Goal: Use online tool/utility: Utilize a website feature to perform a specific function

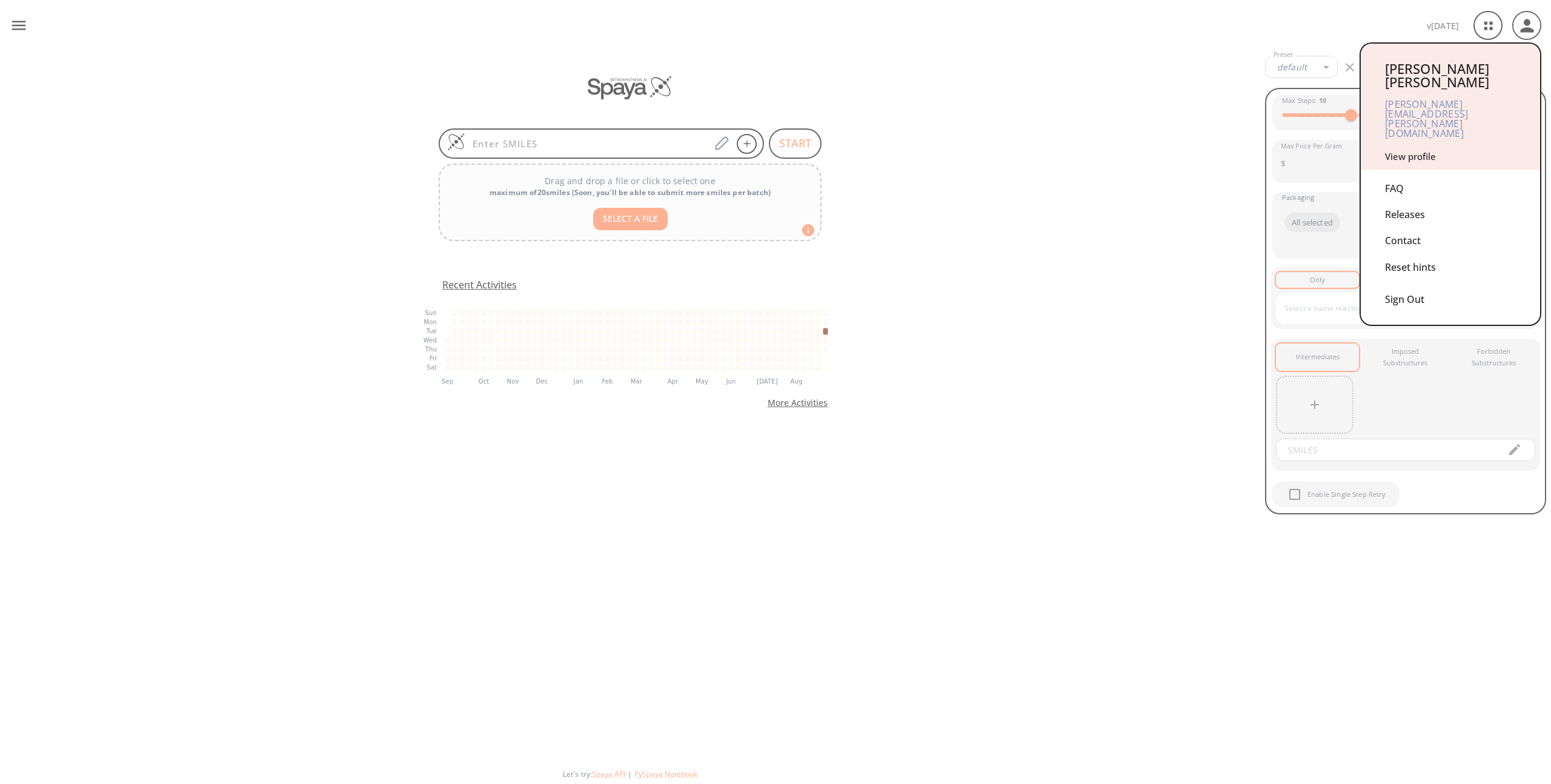
click at [1424, 150] on link "View profile" at bounding box center [1410, 155] width 51 height 12
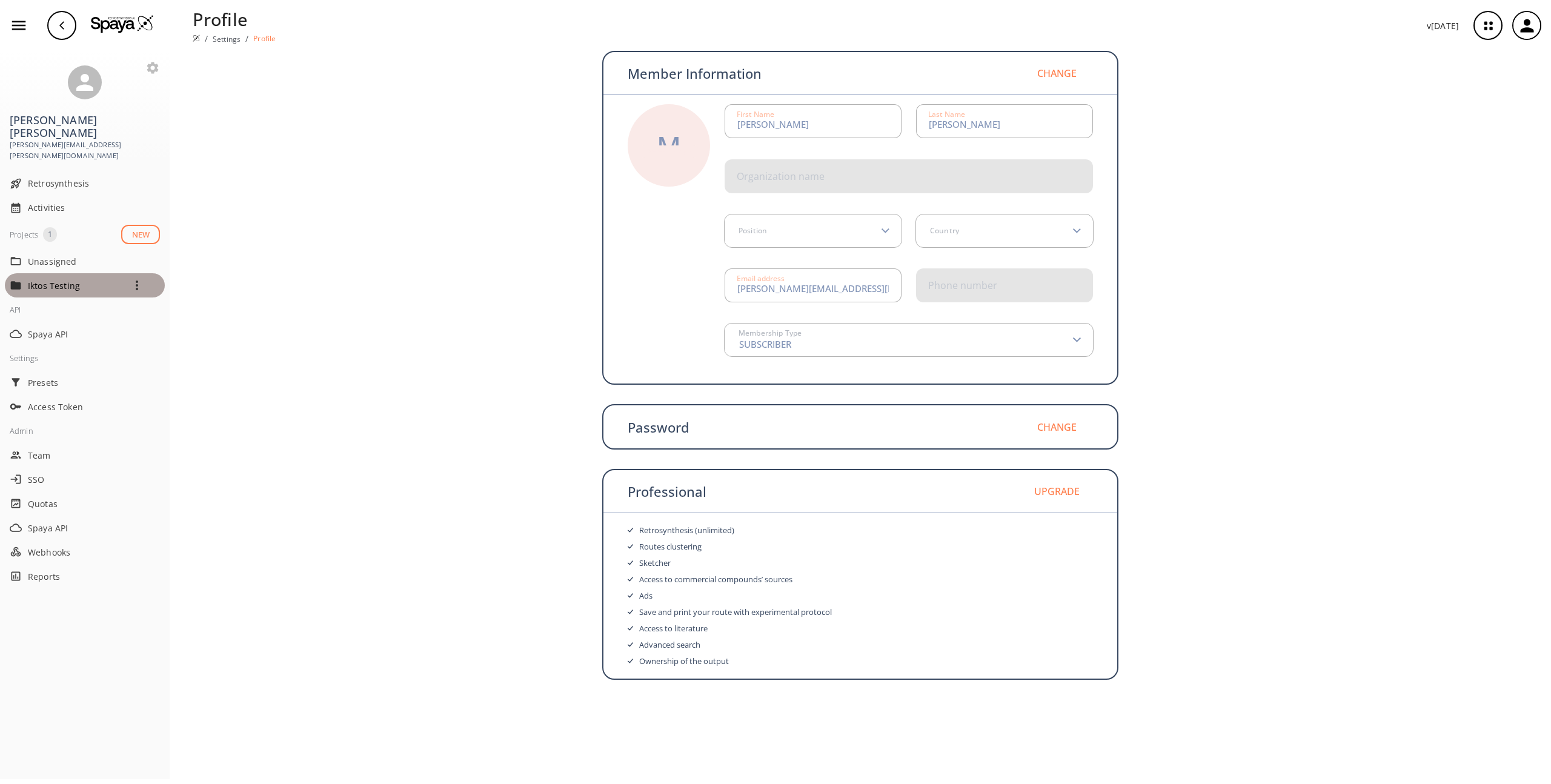
click at [47, 279] on p "Iktos Testing" at bounding box center [75, 286] width 97 height 13
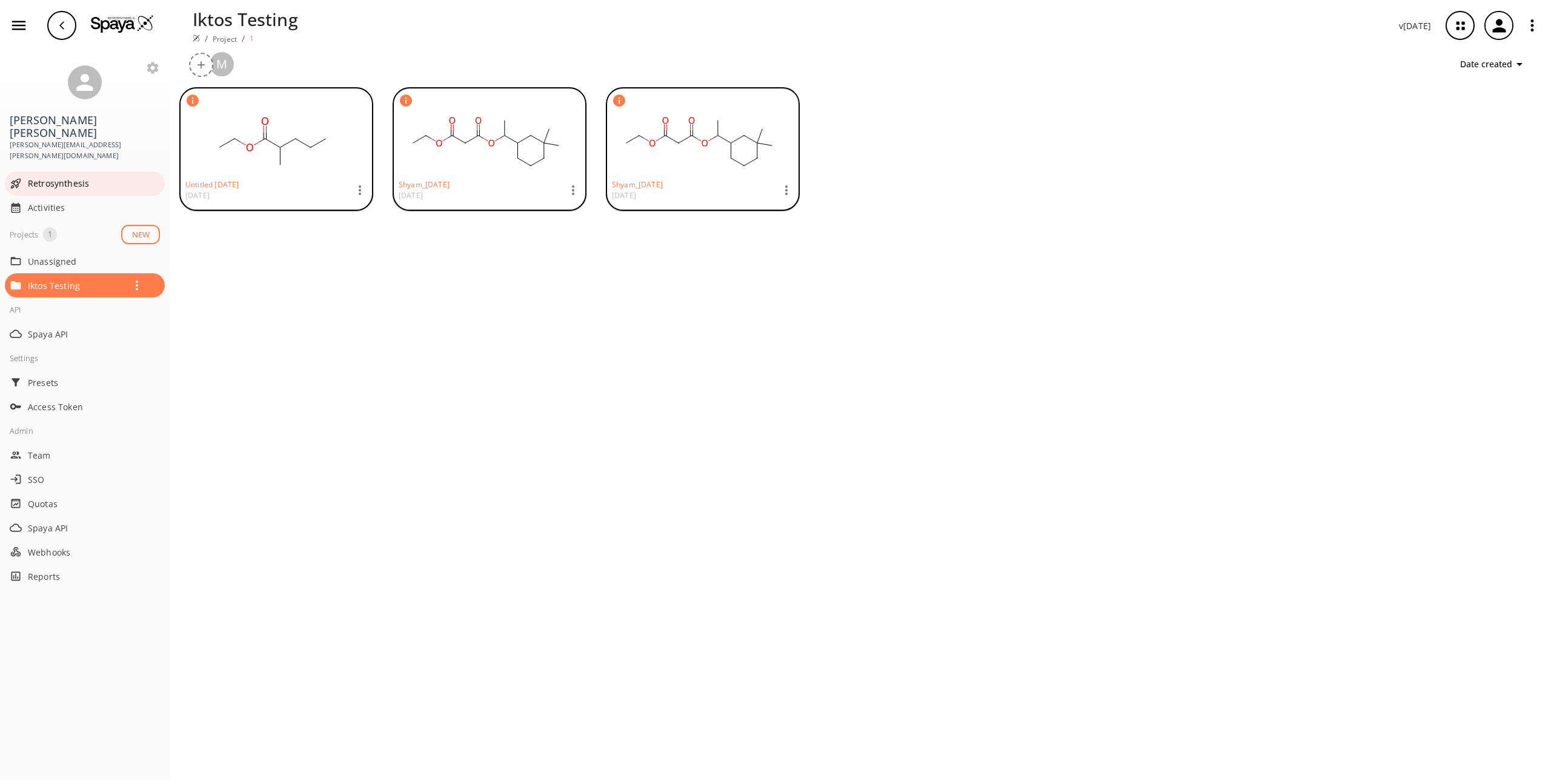
click at [74, 176] on span "Retrosynthesis" at bounding box center [94, 183] width 132 height 13
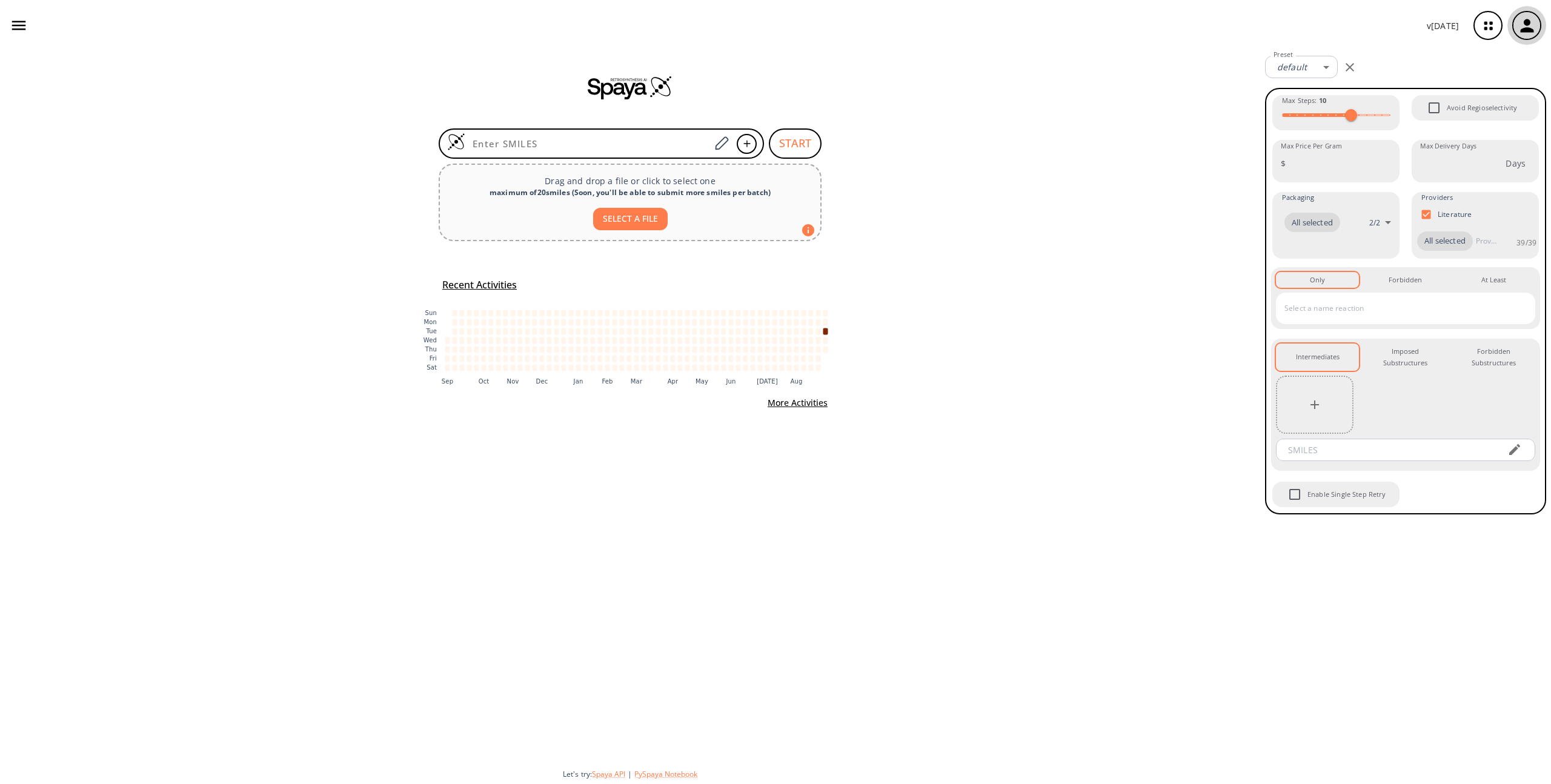
click at [1538, 24] on div "button" at bounding box center [1526, 25] width 27 height 27
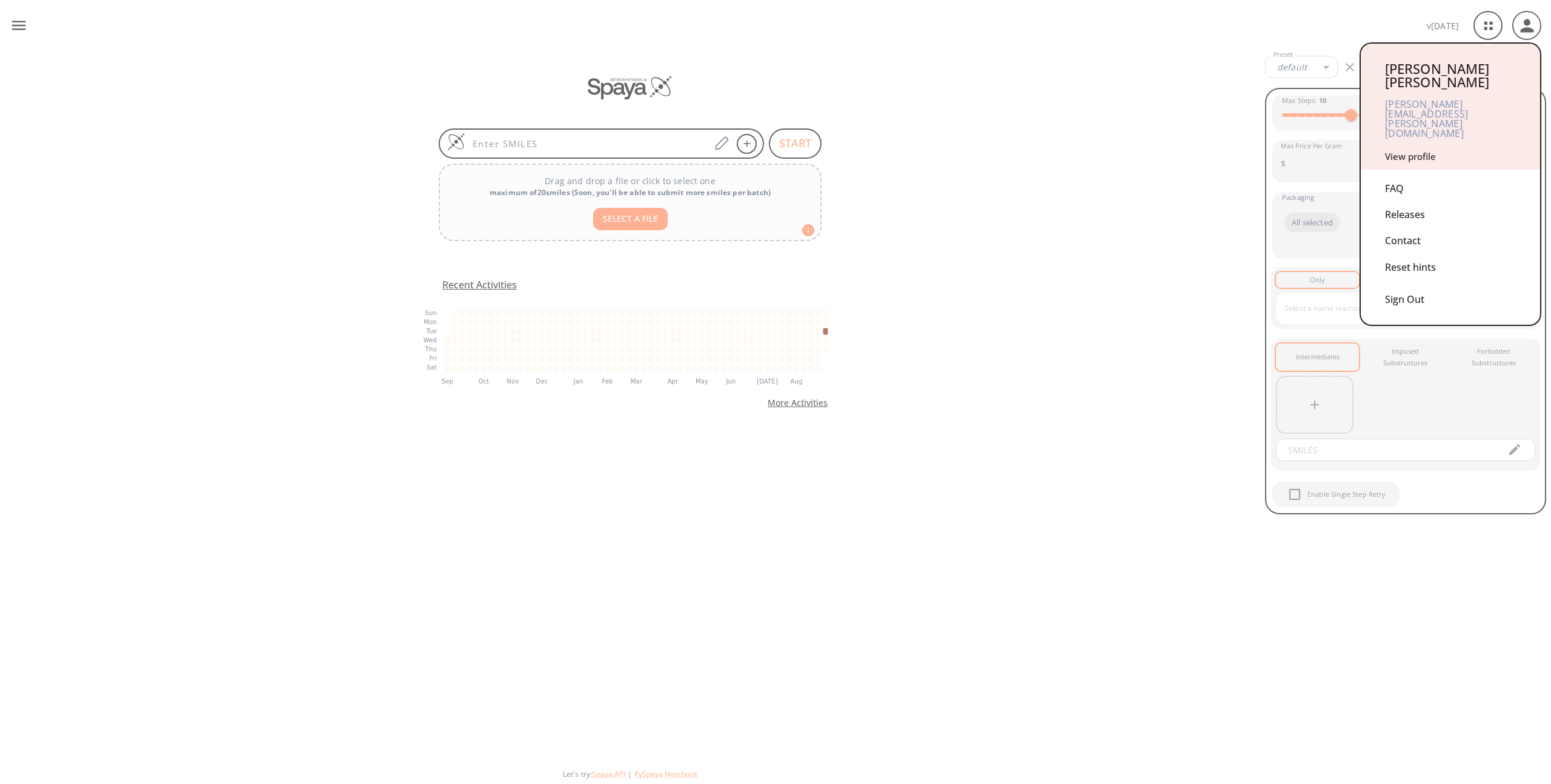
click at [1411, 150] on link "View profile" at bounding box center [1410, 155] width 51 height 12
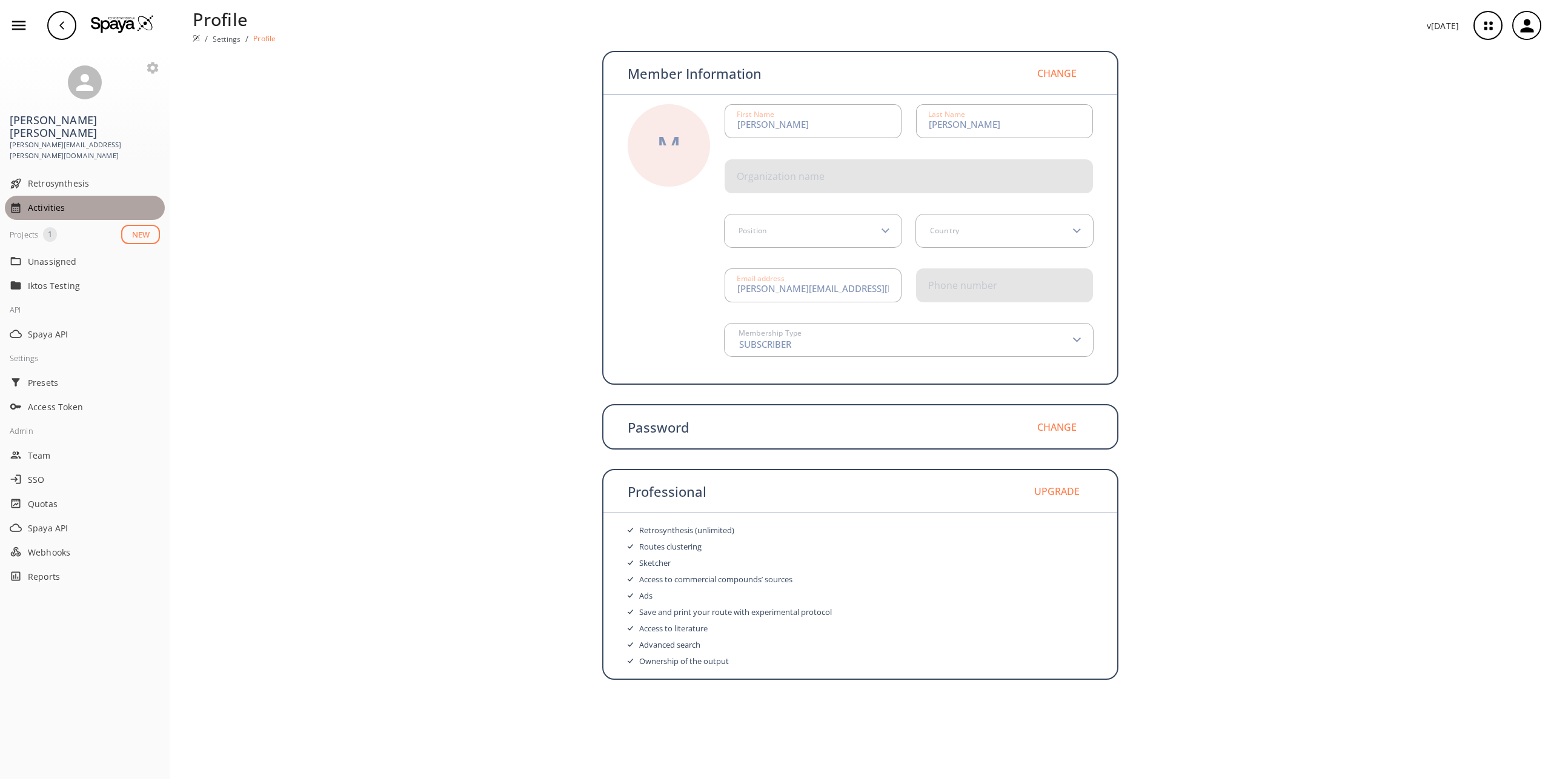
click at [31, 201] on span "Activities" at bounding box center [94, 208] width 132 height 13
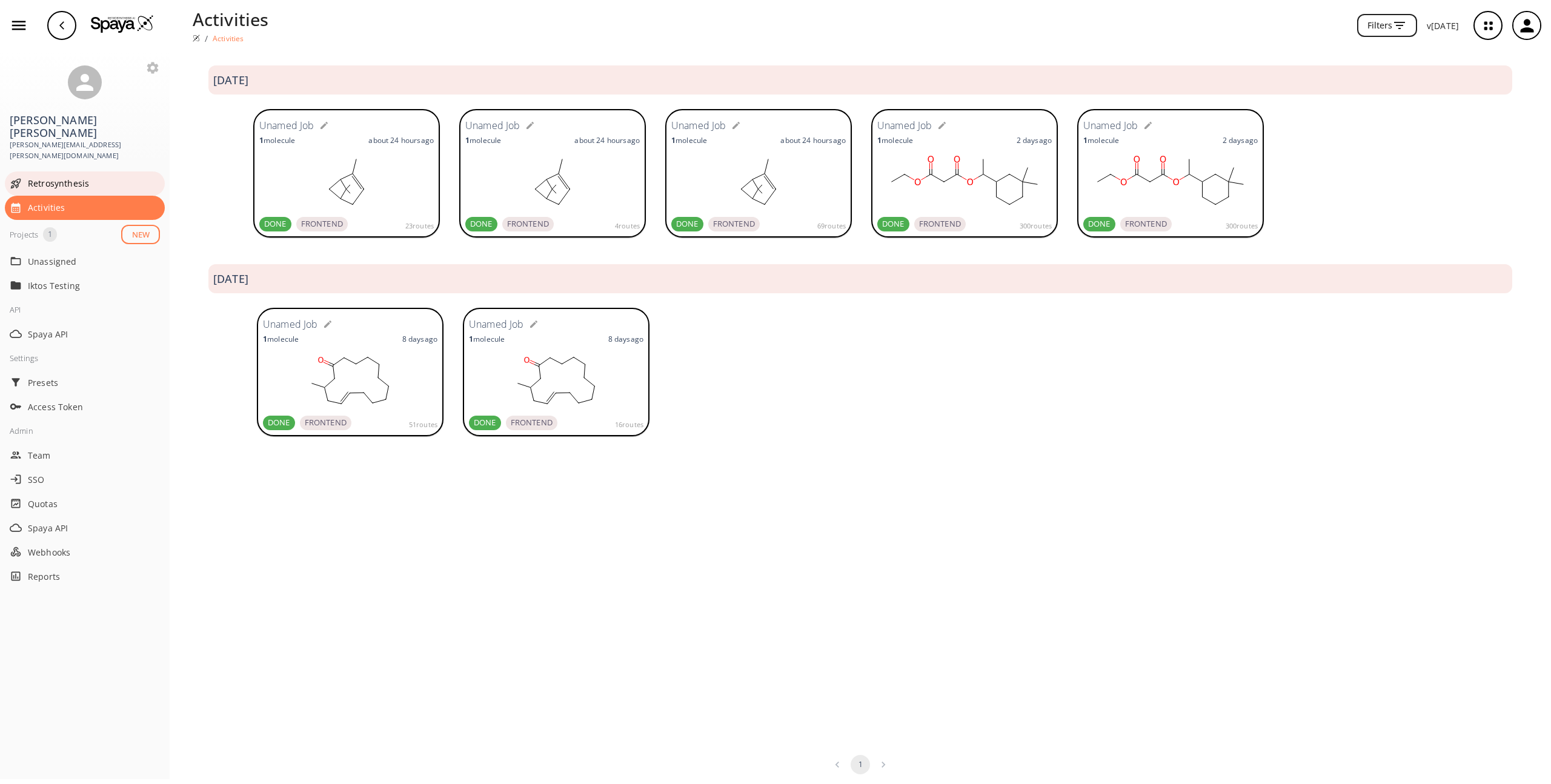
click at [63, 176] on span "Retrosynthesis" at bounding box center [94, 183] width 132 height 13
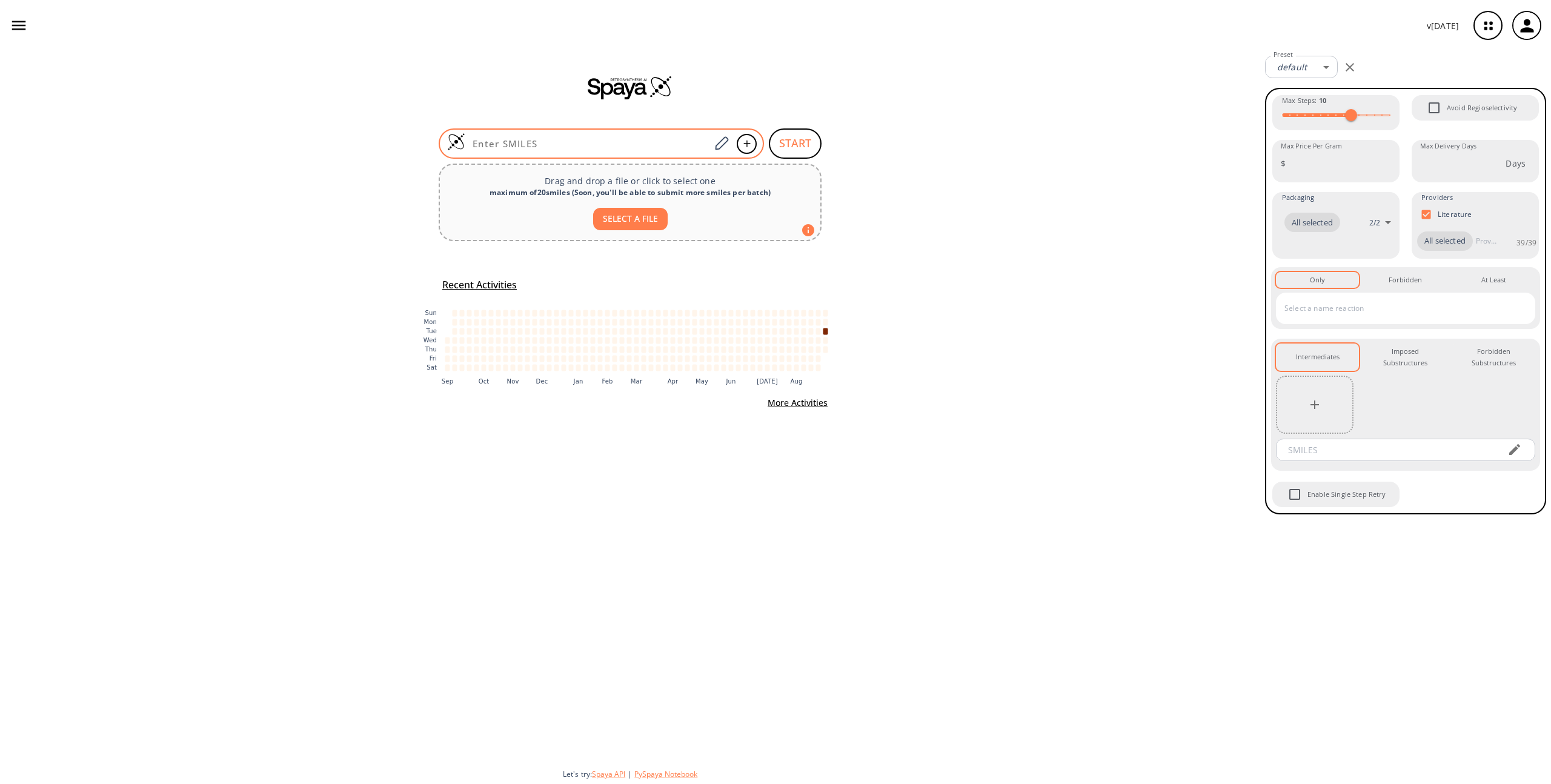
click at [565, 140] on input at bounding box center [587, 143] width 245 height 12
paste input "CCCC(C)C(=O)OCC"
type input "CCCC(C)C(=O)OCC"
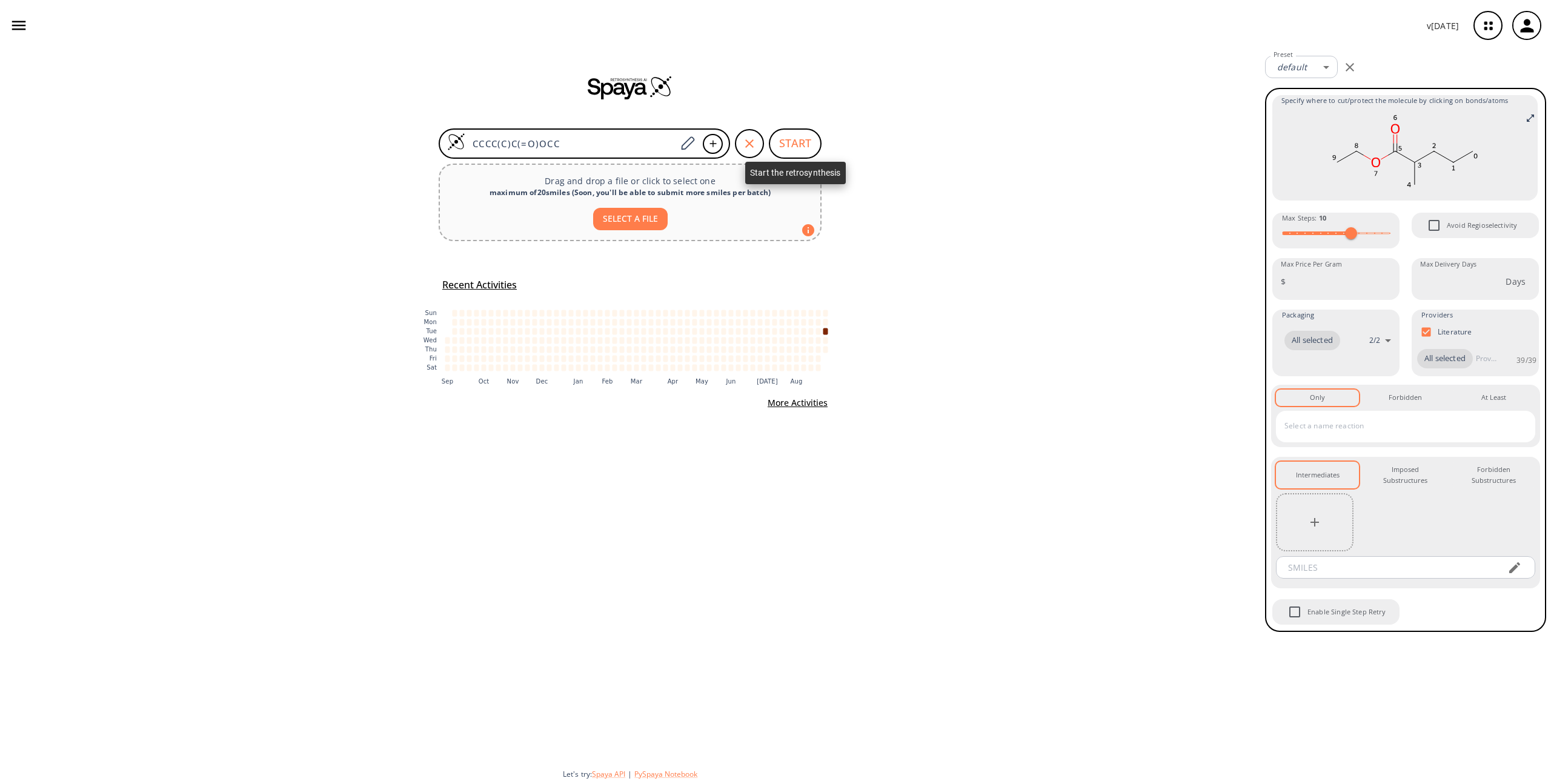
click at [798, 152] on button "START" at bounding box center [794, 143] width 52 height 30
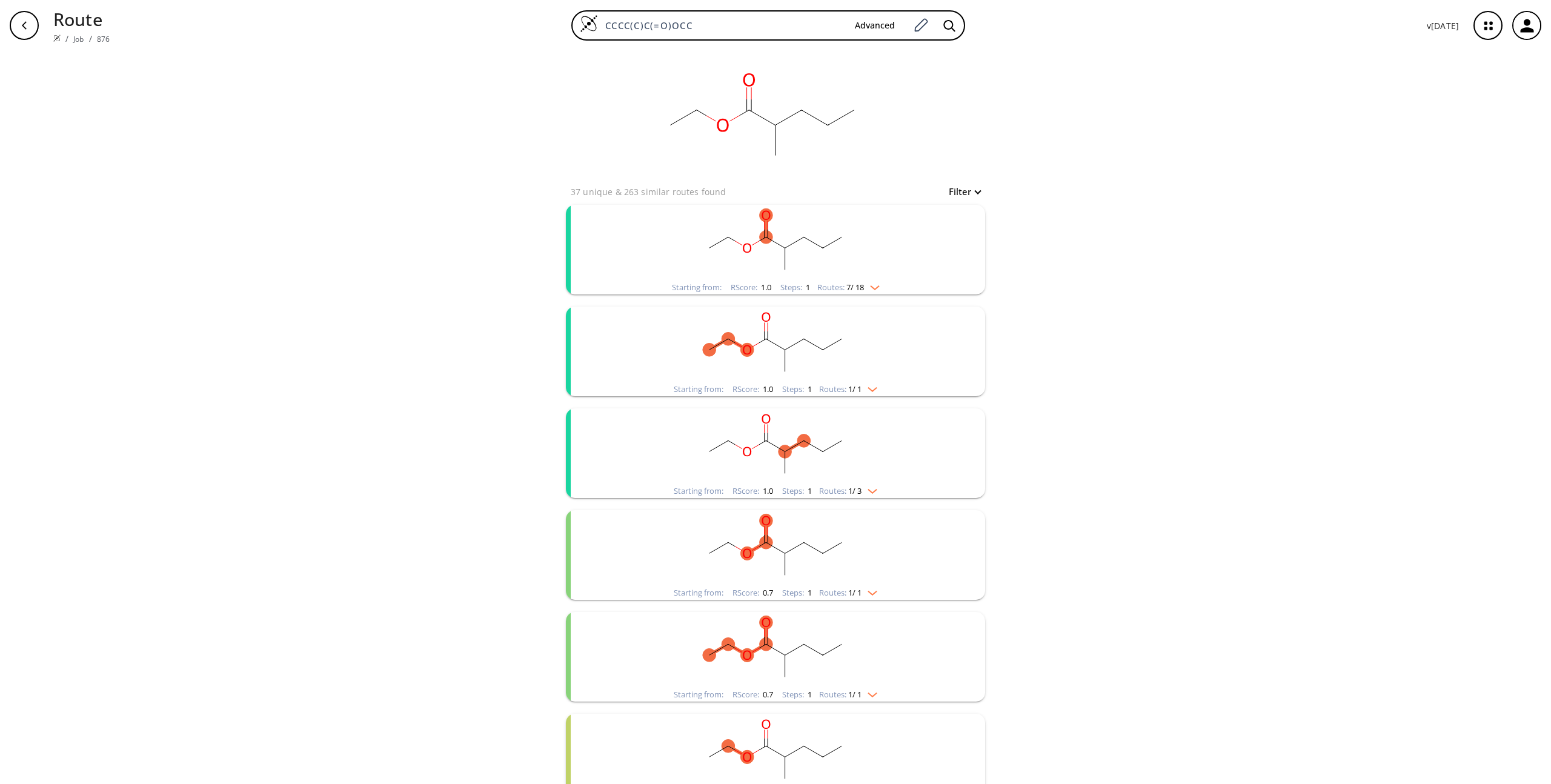
click at [785, 228] on rect "clusters" at bounding box center [775, 243] width 315 height 75
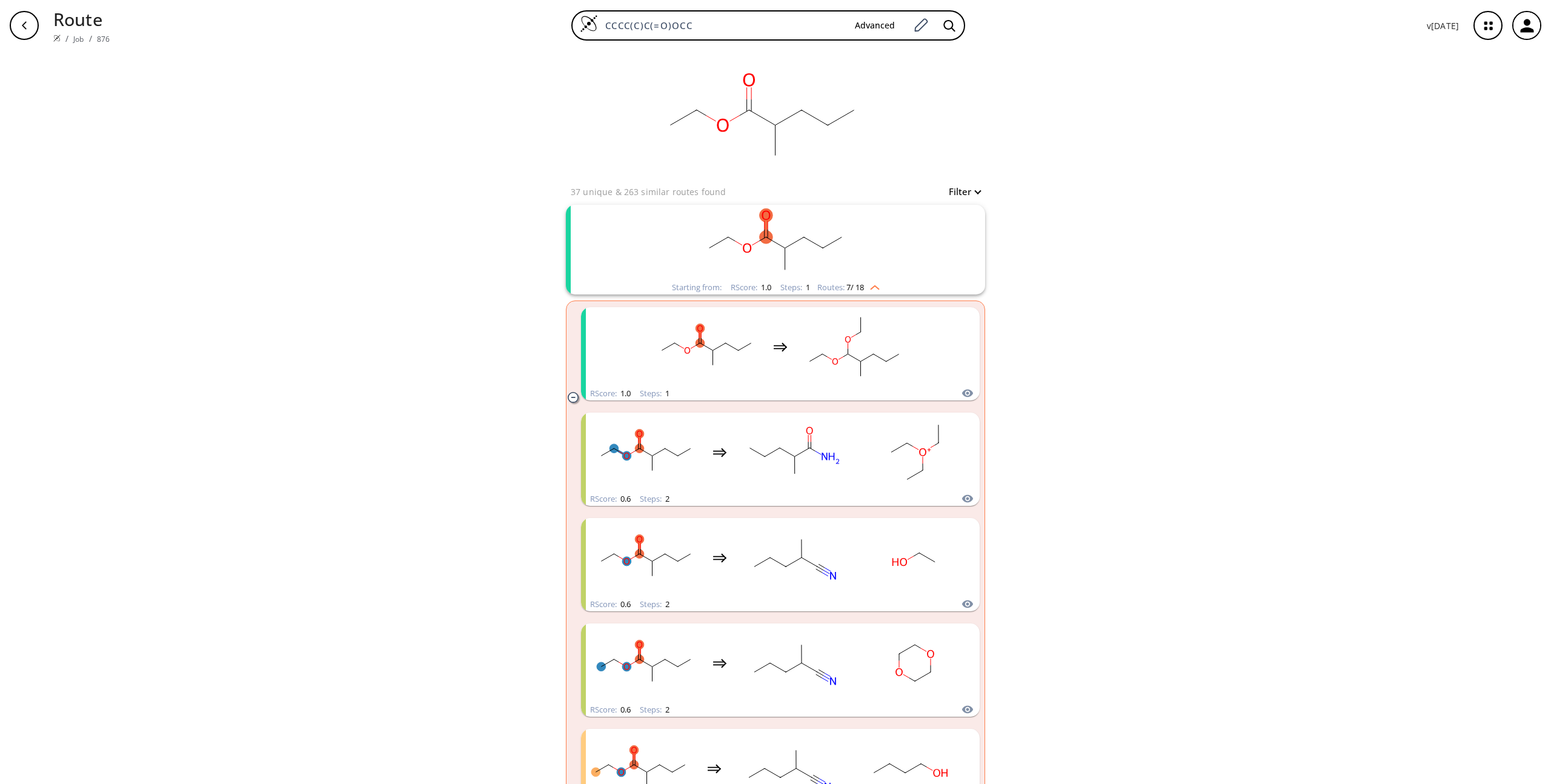
click at [750, 233] on rect "clusters" at bounding box center [775, 243] width 315 height 75
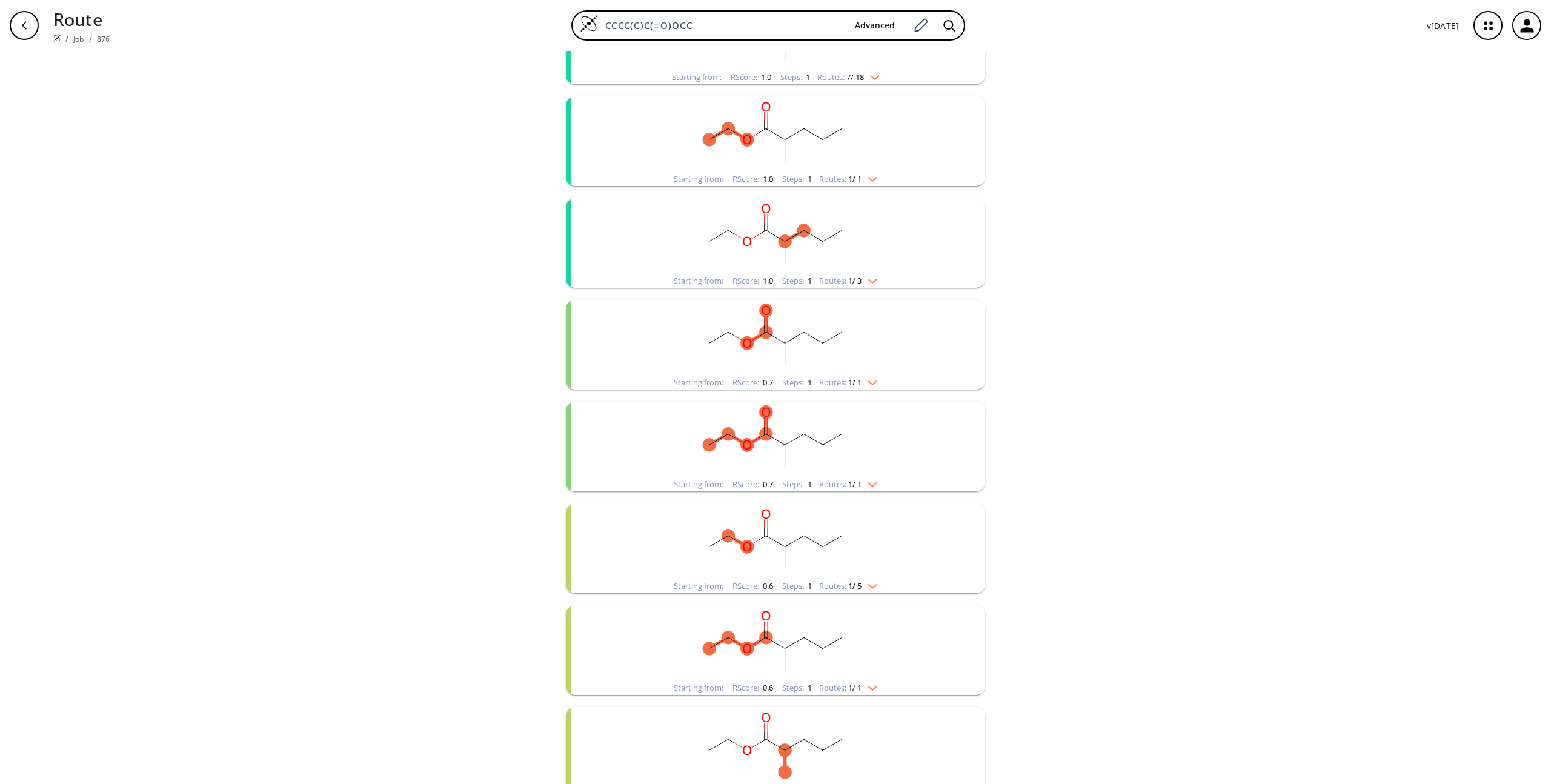
scroll to position [214, 0]
click at [736, 433] on icon "clusters" at bounding box center [737, 436] width 18 height 15
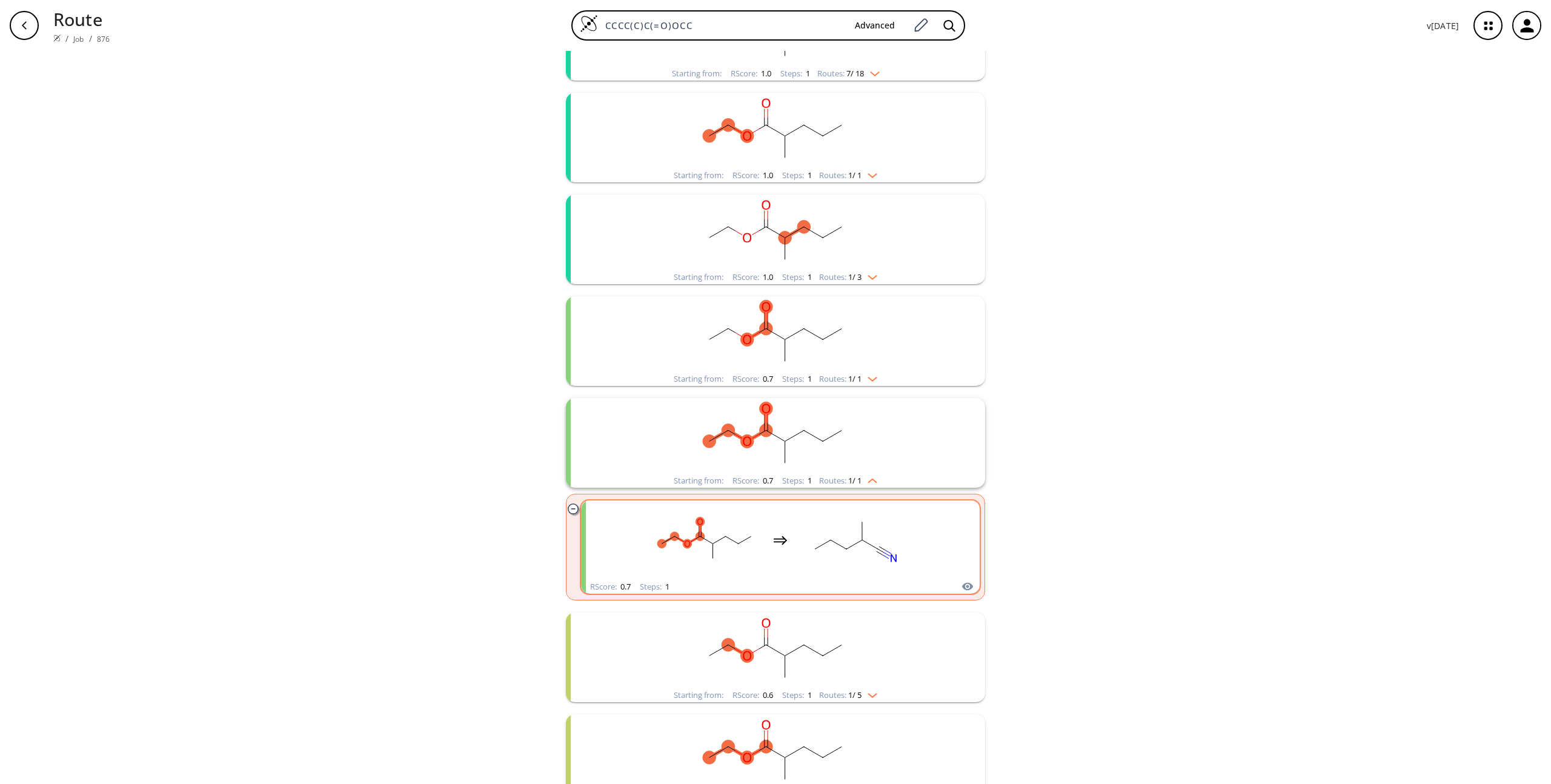
click at [774, 540] on icon "clusters" at bounding box center [781, 540] width 15 height 15
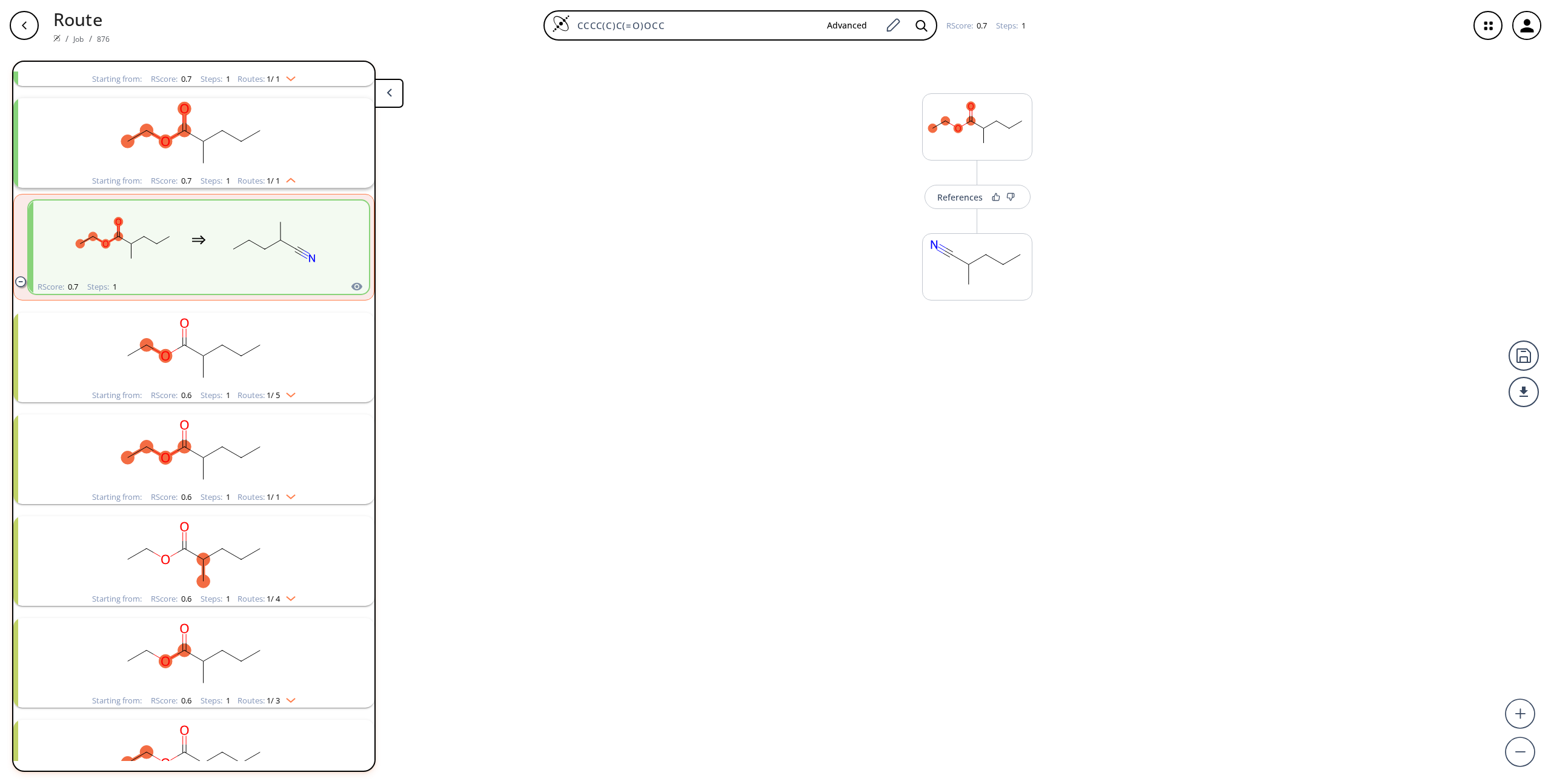
scroll to position [435, 0]
click at [964, 207] on div "References" at bounding box center [959, 205] width 45 height 8
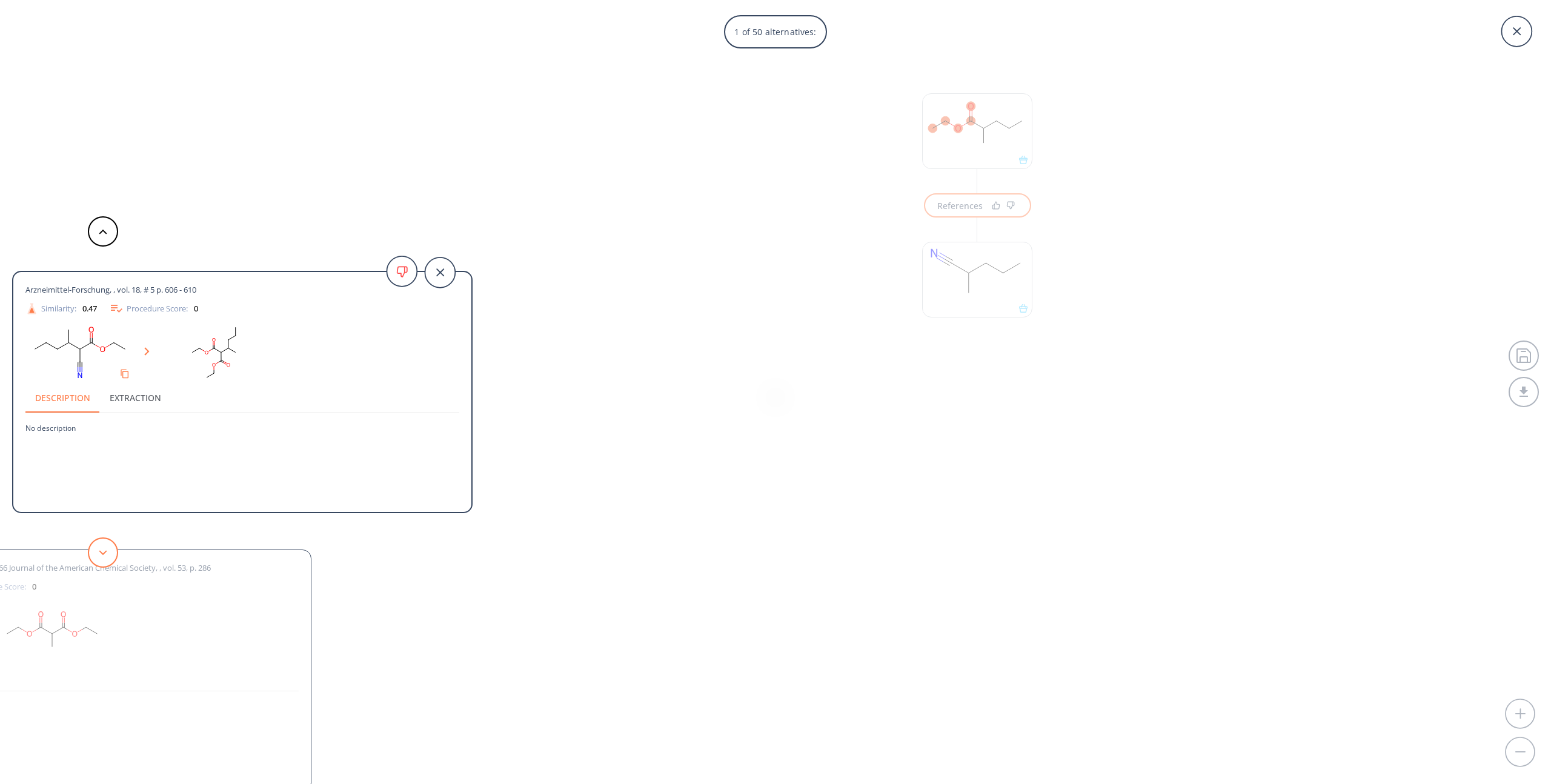
click at [104, 553] on polygon at bounding box center [103, 551] width 8 height 5
click at [110, 548] on button at bounding box center [103, 552] width 30 height 30
click at [106, 550] on icon at bounding box center [102, 552] width 8 height 6
click at [108, 553] on button at bounding box center [103, 552] width 30 height 30
click at [109, 546] on button at bounding box center [103, 552] width 30 height 30
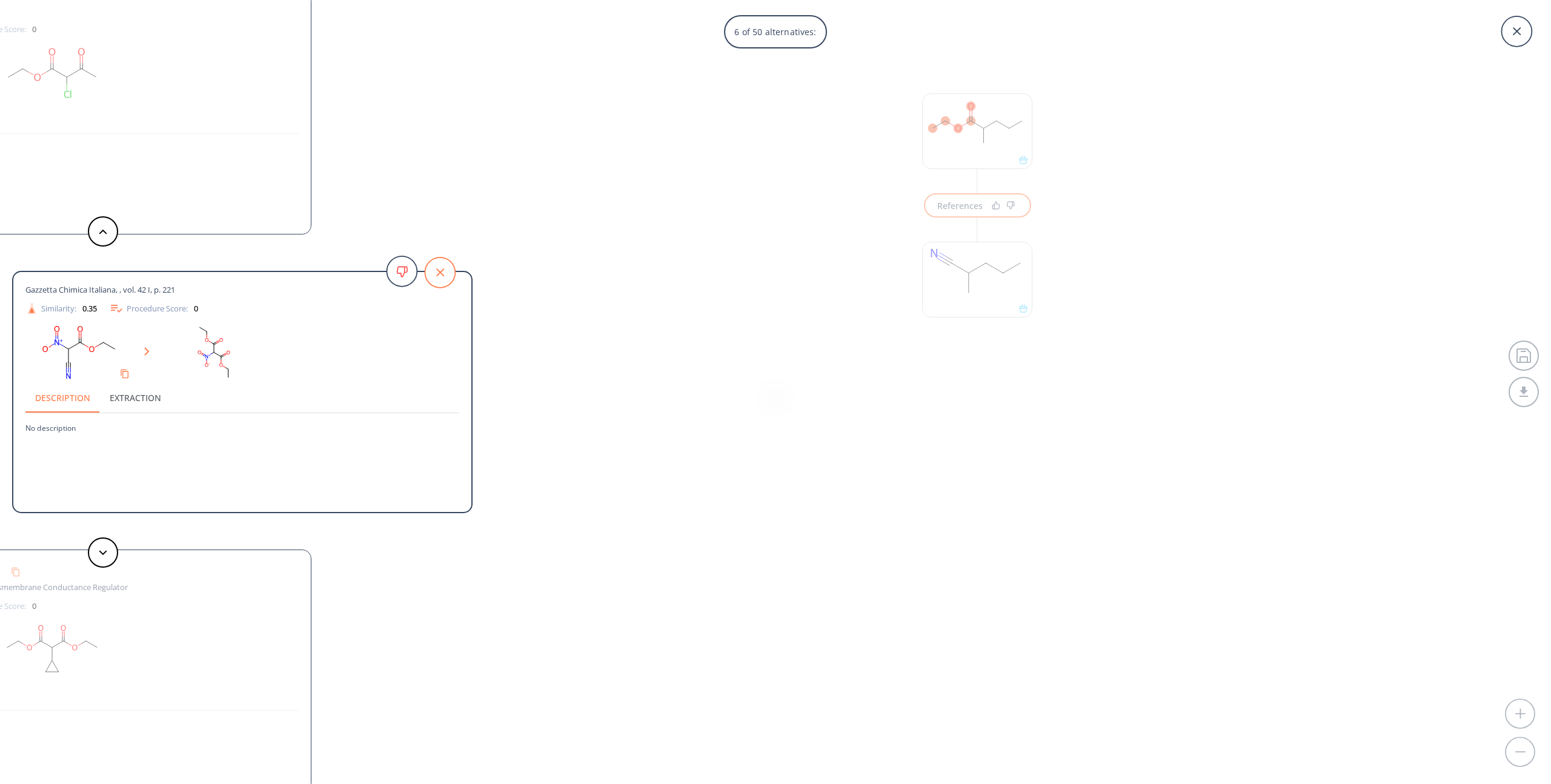
click at [455, 262] on icon at bounding box center [440, 272] width 39 height 39
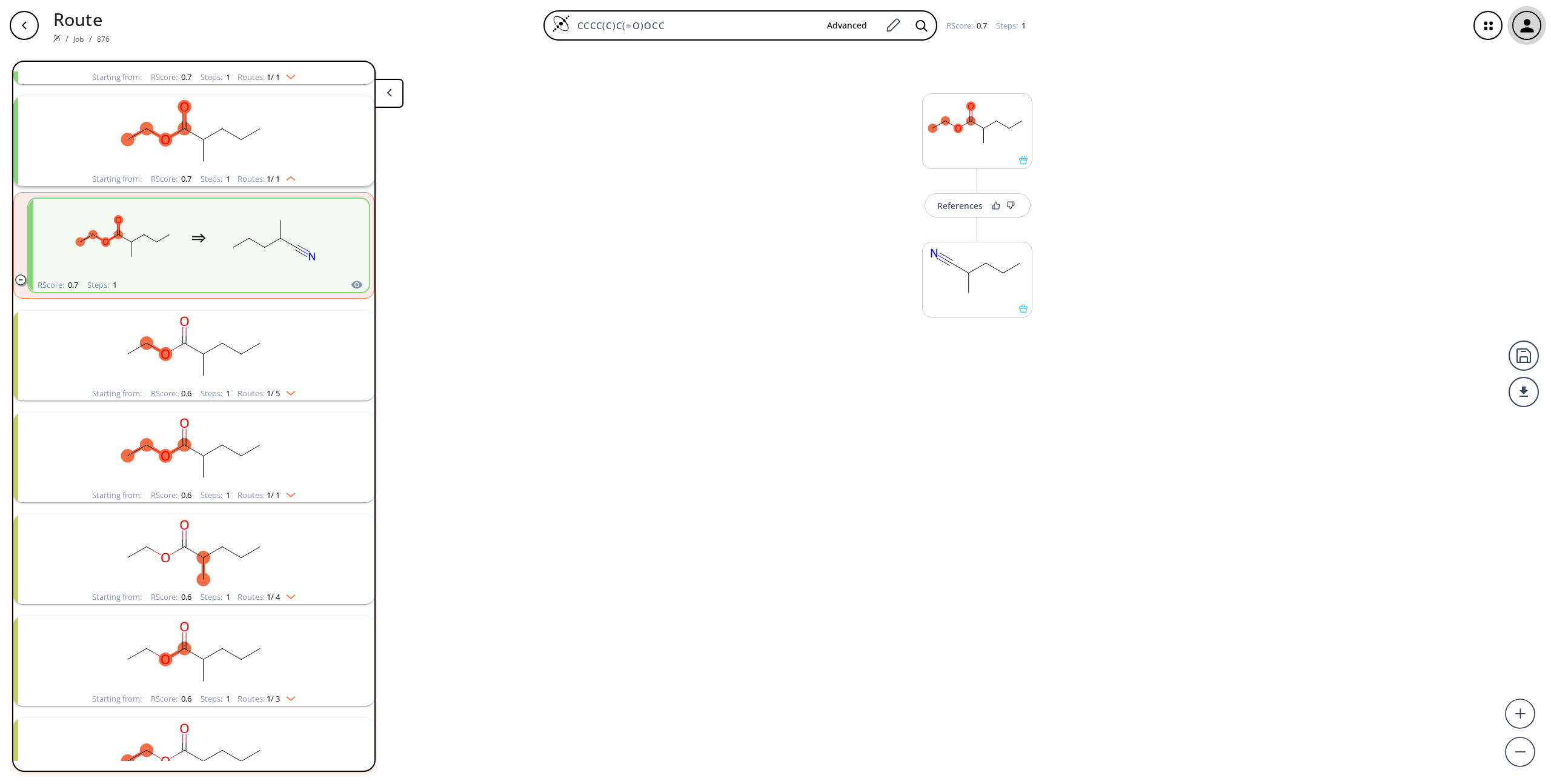
click at [1528, 16] on icon "button" at bounding box center [1527, 26] width 20 height 20
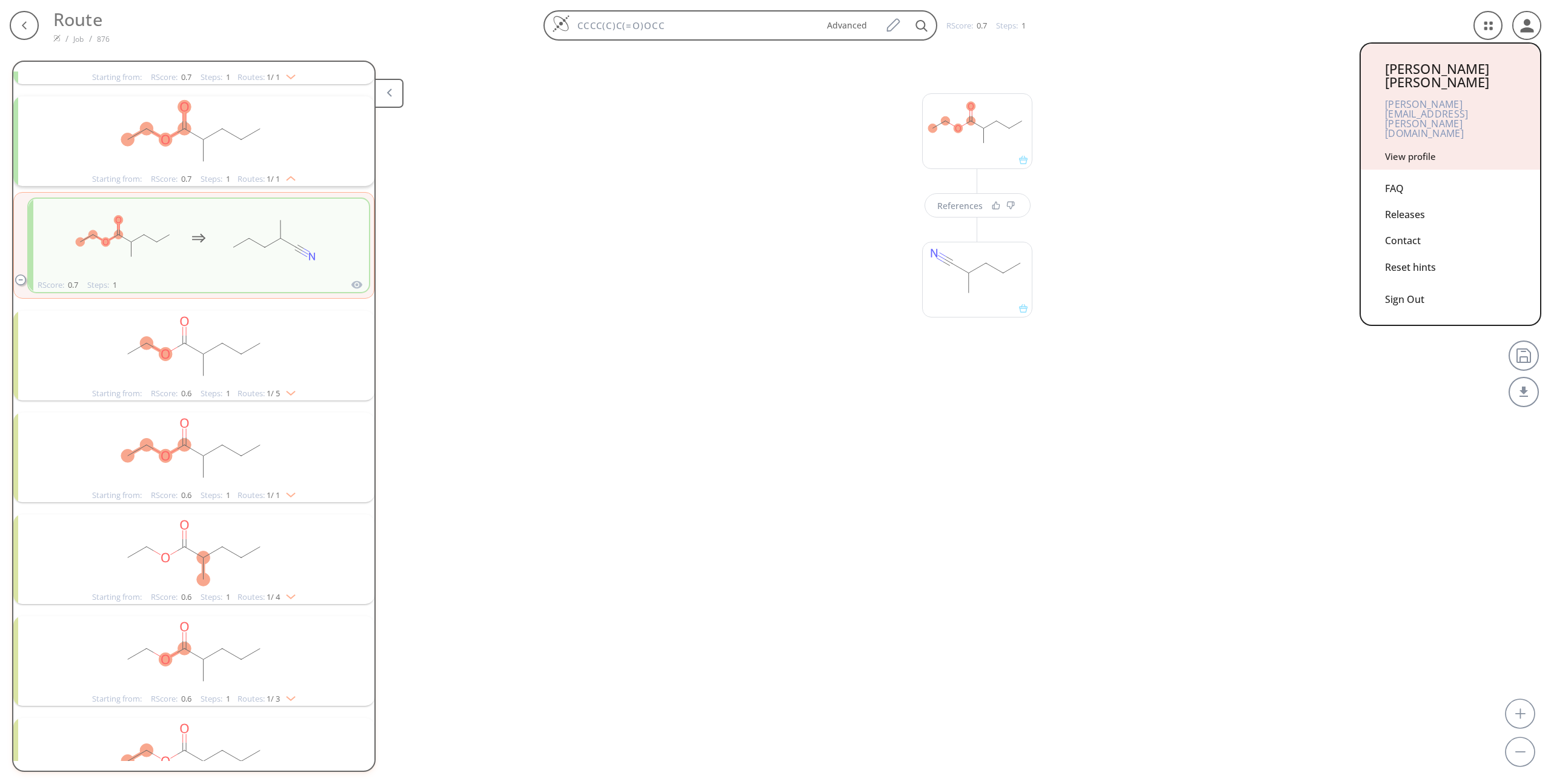
click at [1412, 132] on div "[PERSON_NAME] [PERSON_NAME][EMAIL_ADDRESS][PERSON_NAME][DOMAIN_NAME] View profi…" at bounding box center [1450, 106] width 179 height 126
click at [1417, 150] on link "View profile" at bounding box center [1410, 155] width 51 height 12
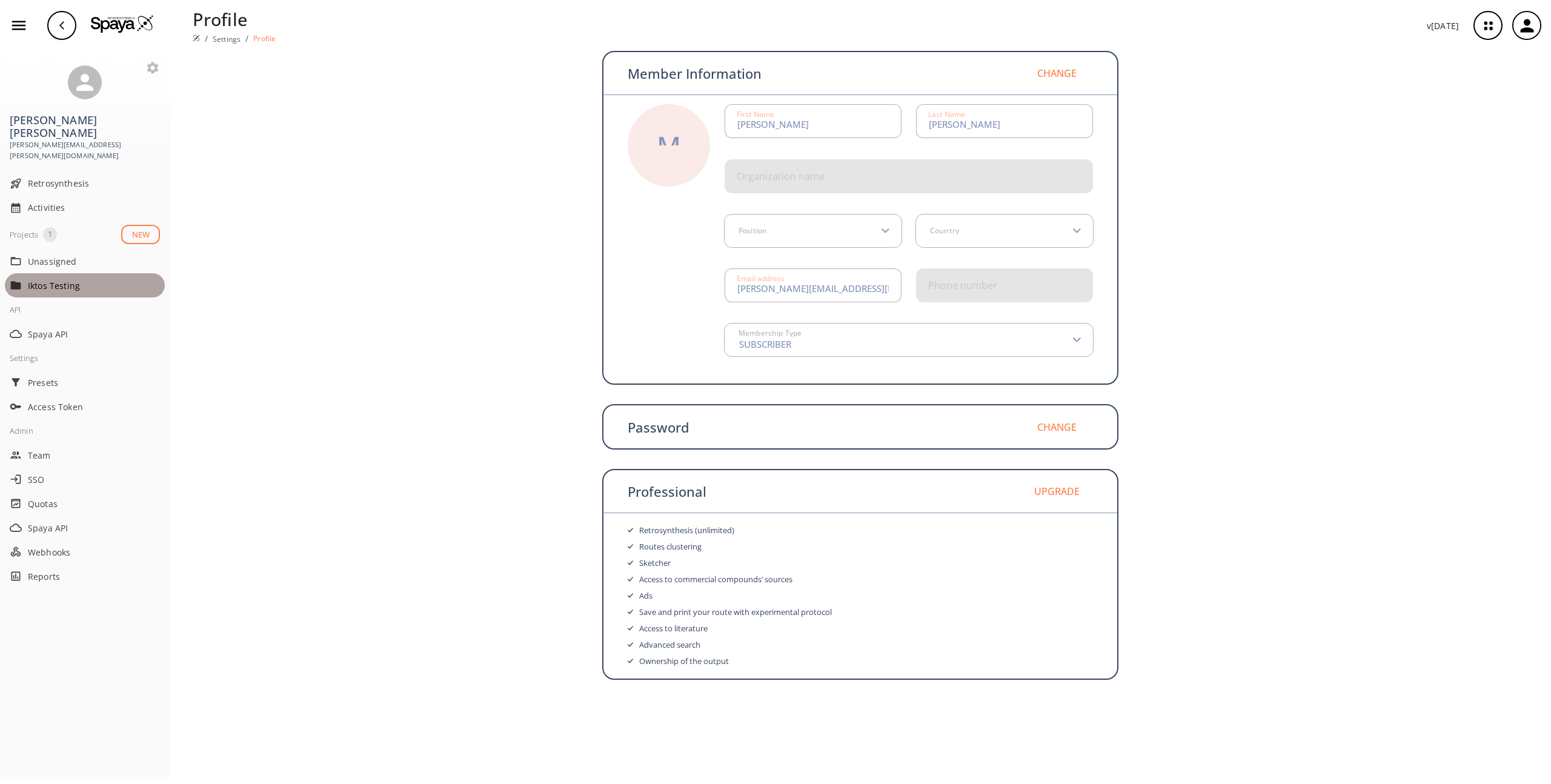
click at [49, 279] on p "Iktos Testing" at bounding box center [75, 286] width 97 height 13
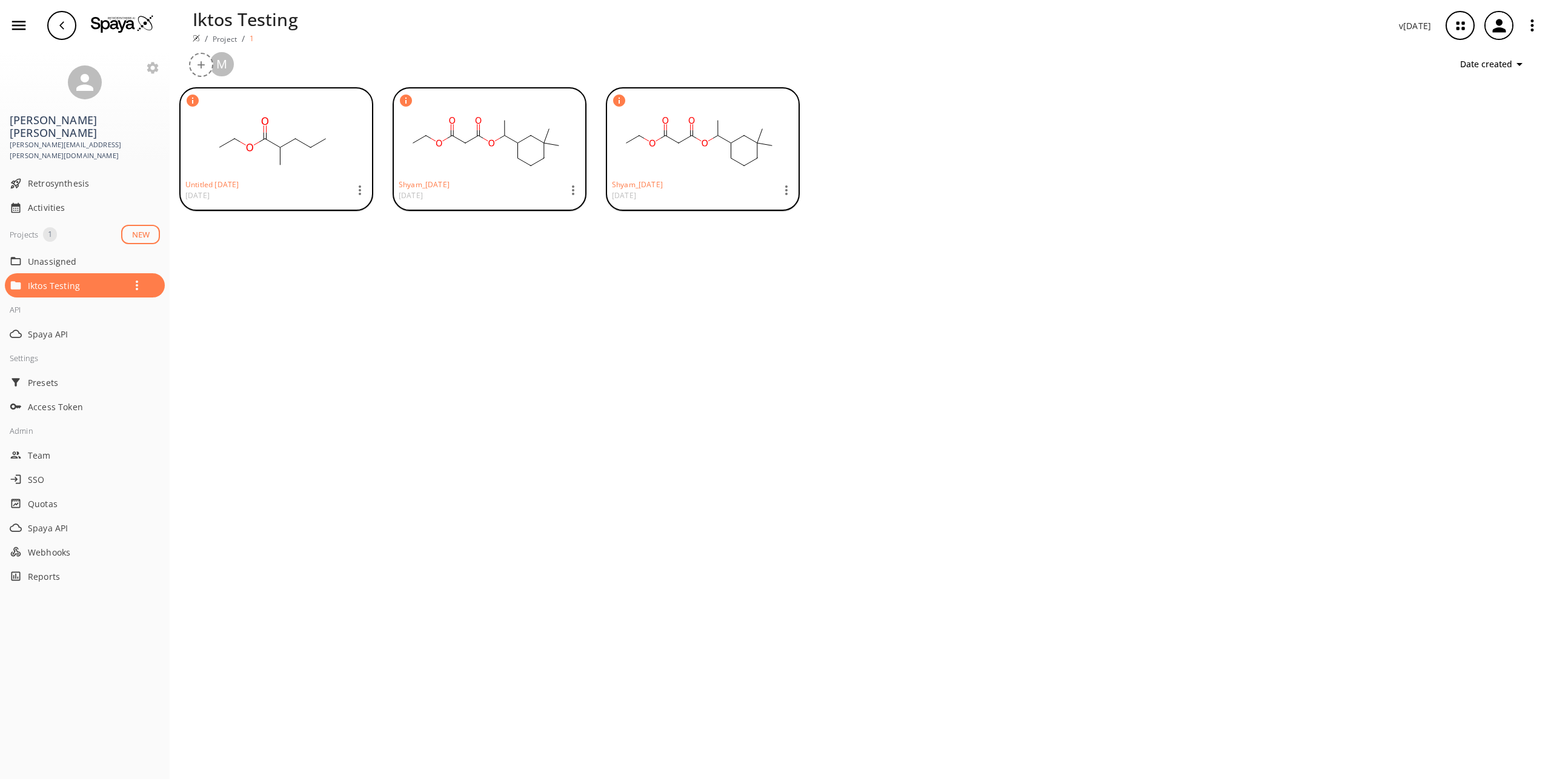
click at [296, 128] on rect at bounding box center [273, 143] width 175 height 61
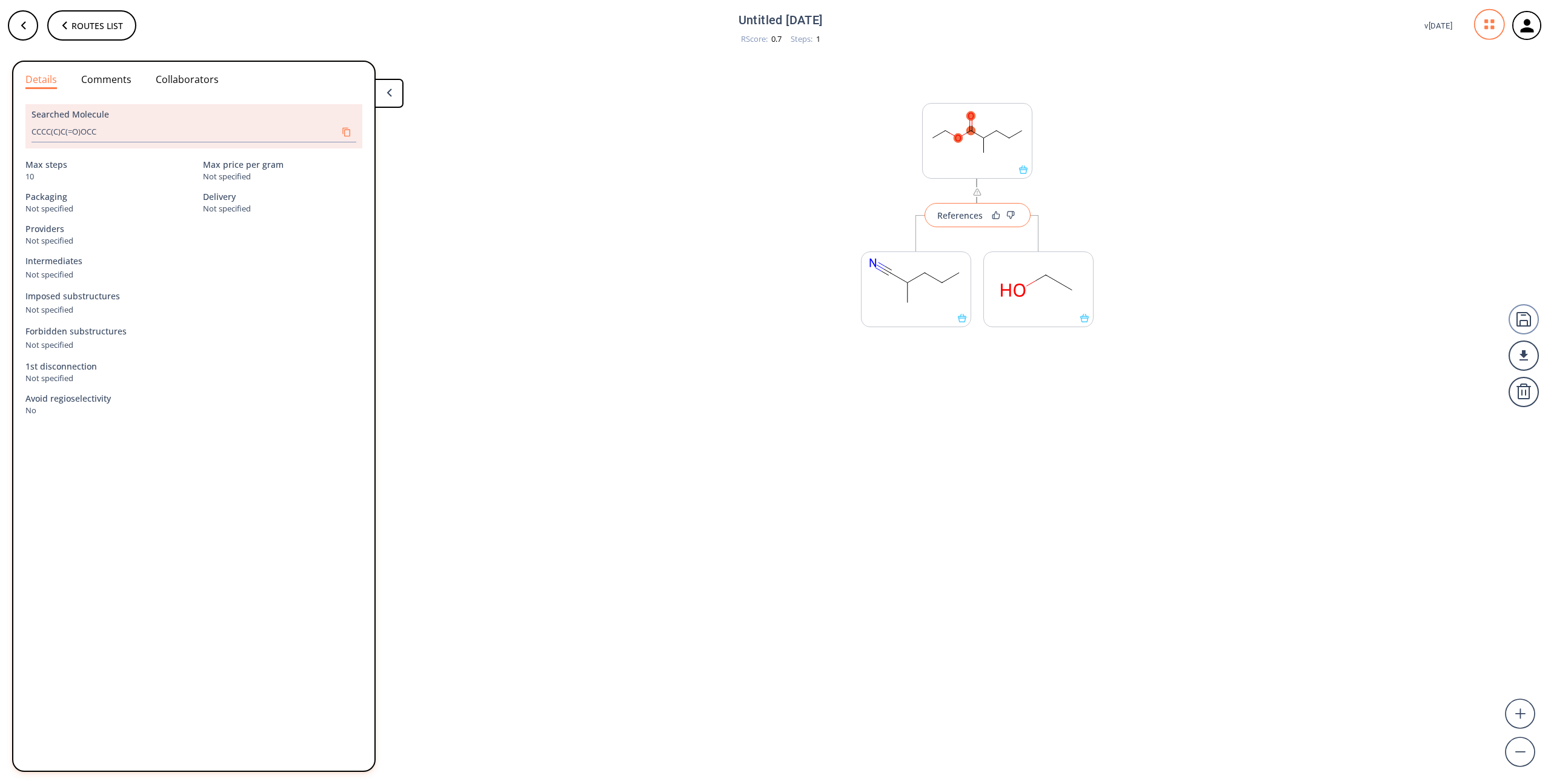
click at [950, 218] on div "References" at bounding box center [959, 215] width 45 height 8
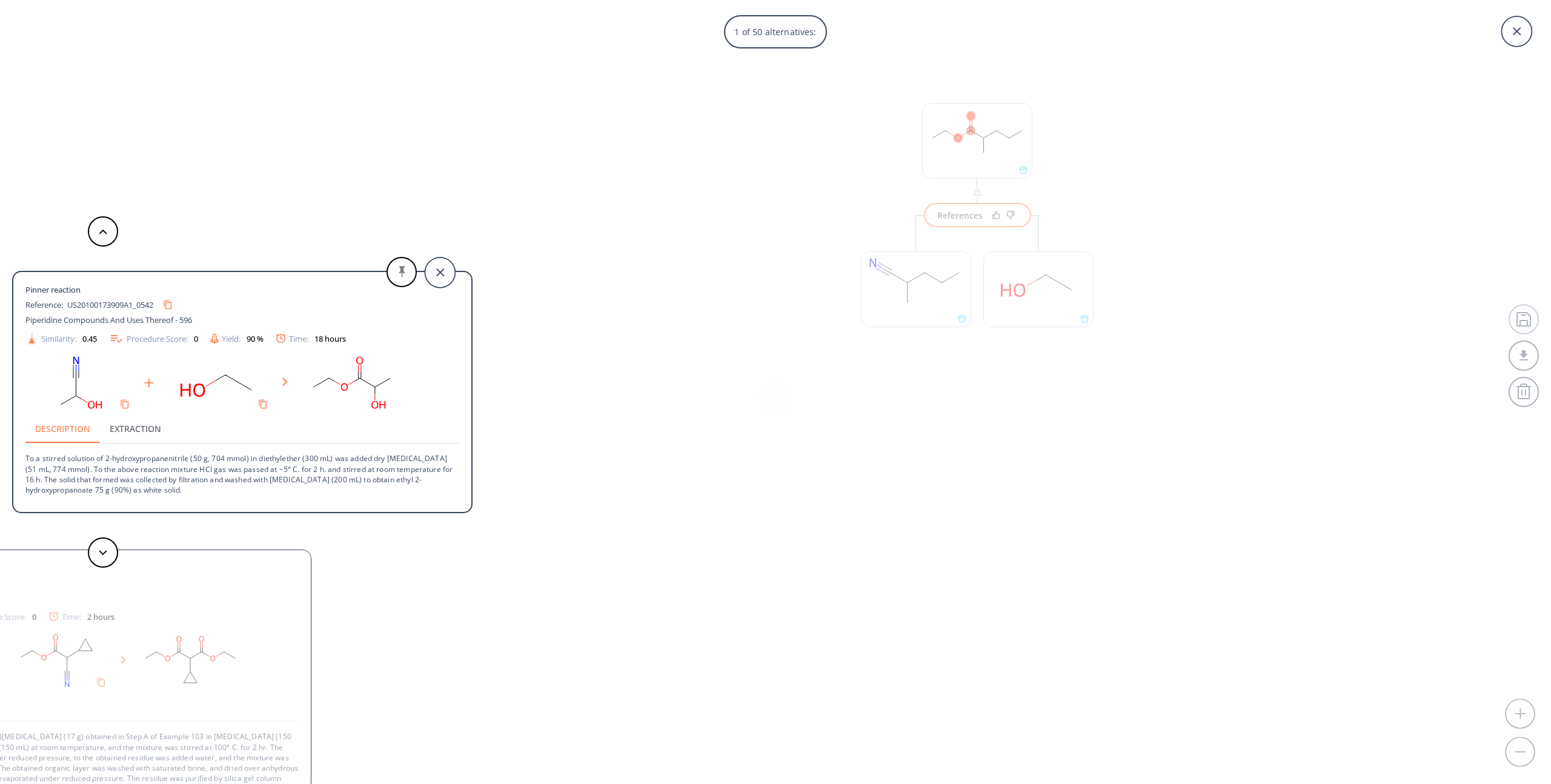
click at [881, 362] on div "1 of 50 alternatives: Pinner reaction Reference: US20100173909A1_0542 Piperidin…" at bounding box center [775, 392] width 1551 height 784
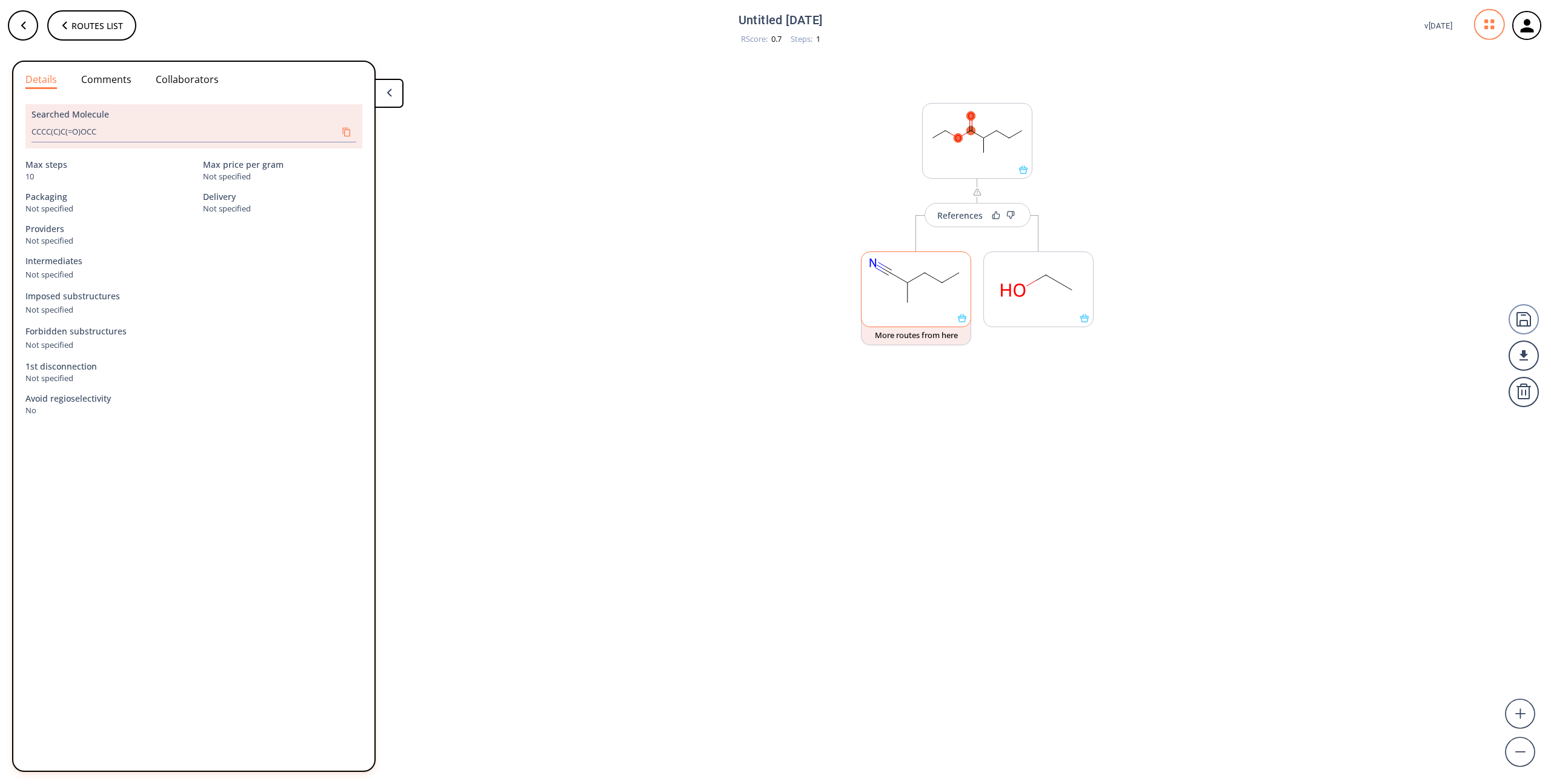
click at [912, 266] on rect at bounding box center [916, 282] width 109 height 62
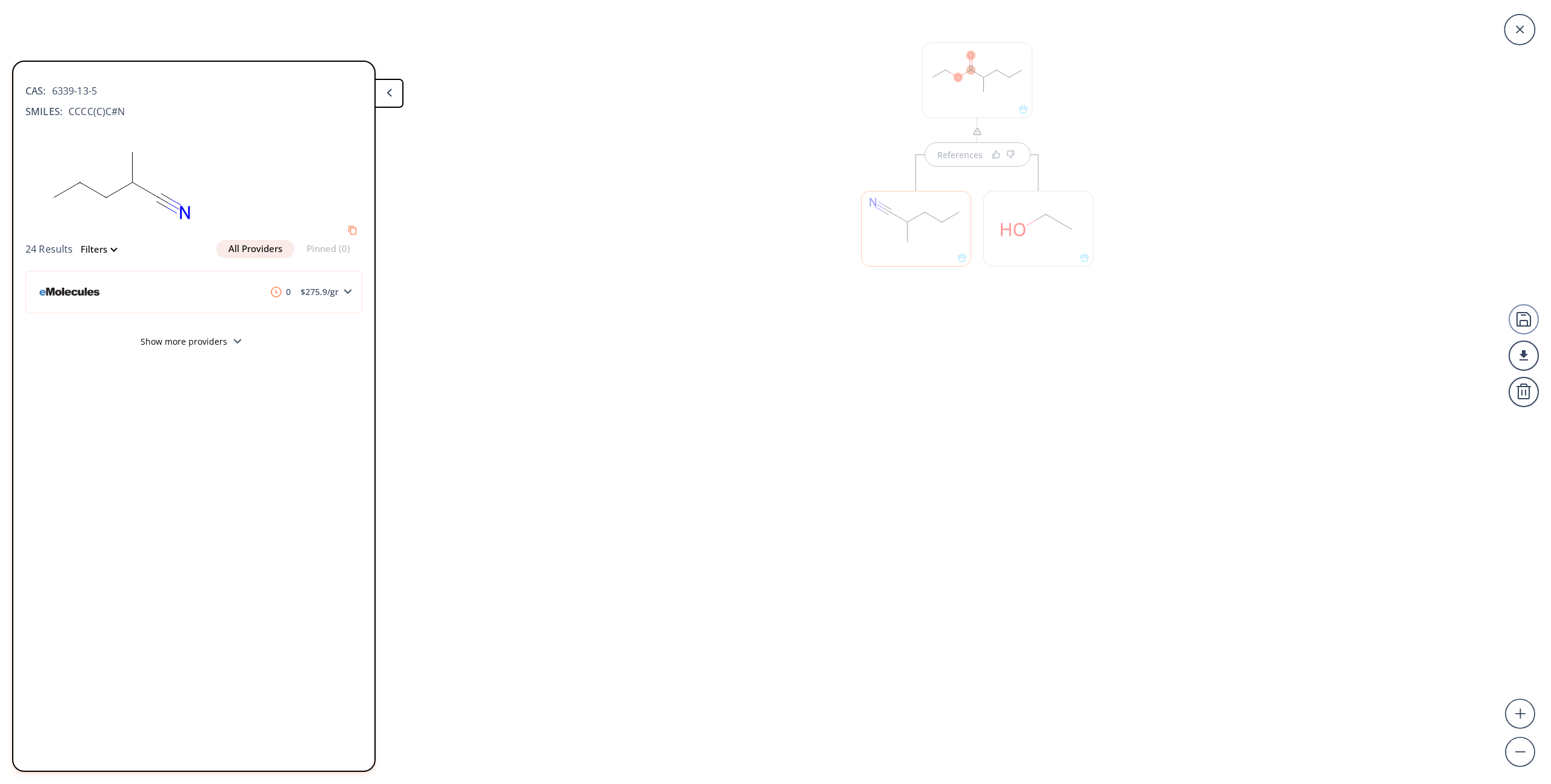
drag, startPoint x: 125, startPoint y: 111, endPoint x: 66, endPoint y: 111, distance: 59.0
click at [66, 111] on div "SMILES: CCCC(C)C#N" at bounding box center [194, 111] width 336 height 15
copy span "CCCC(C)C#N"
